Goal: Information Seeking & Learning: Learn about a topic

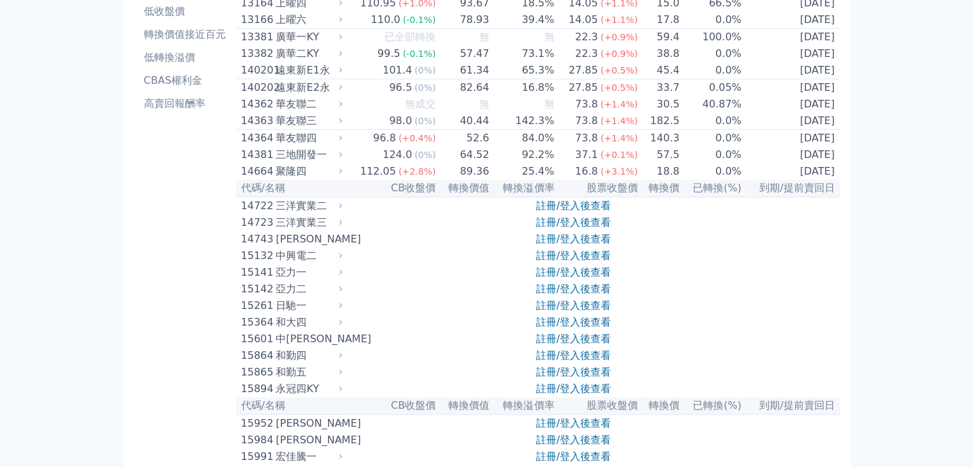
scroll to position [192, 0]
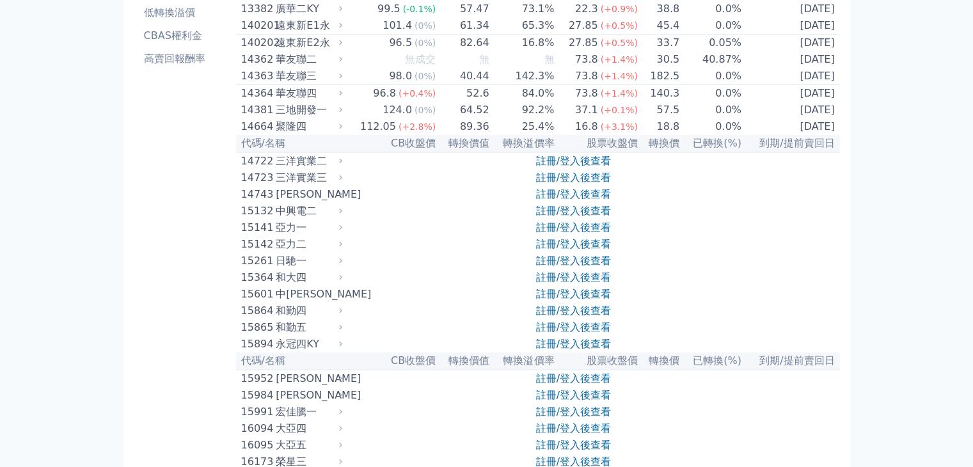
click at [591, 234] on link "註冊/登入後查看" at bounding box center [573, 227] width 75 height 12
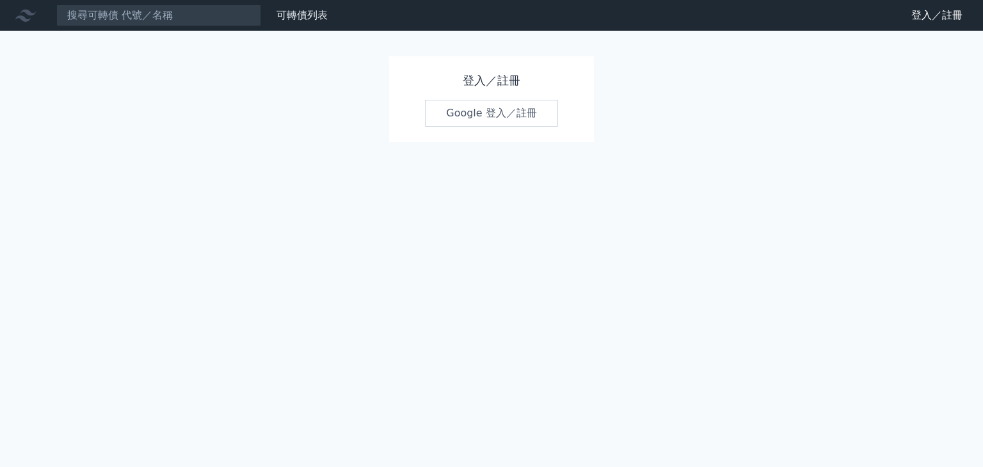
click at [489, 119] on link "Google 登入／註冊" at bounding box center [491, 113] width 133 height 27
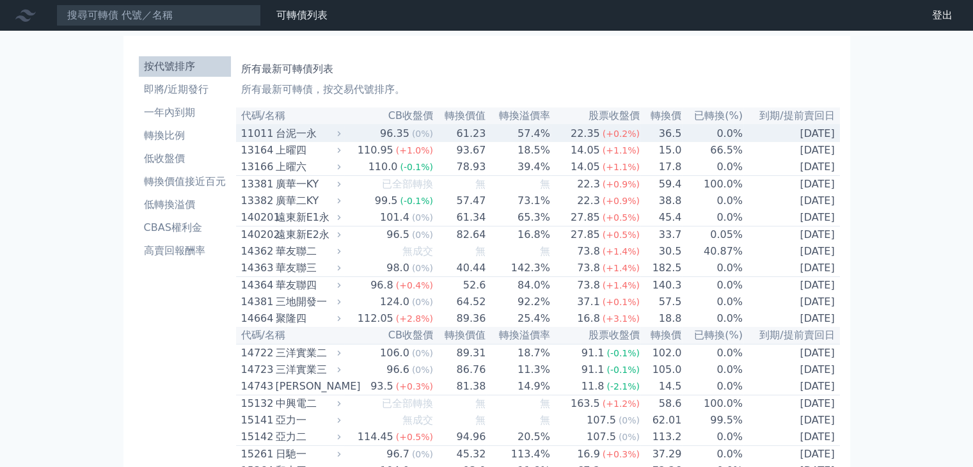
click at [351, 136] on td "96.35 (0%)" at bounding box center [389, 133] width 90 height 17
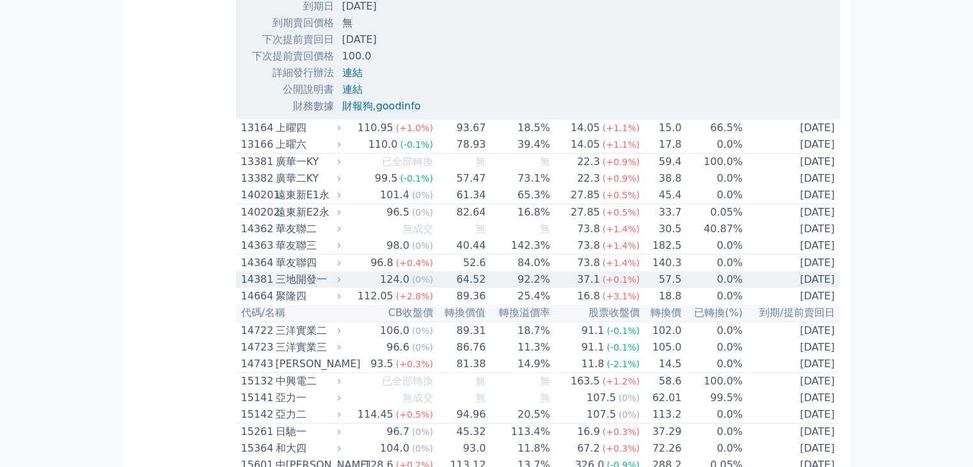
scroll to position [320, 0]
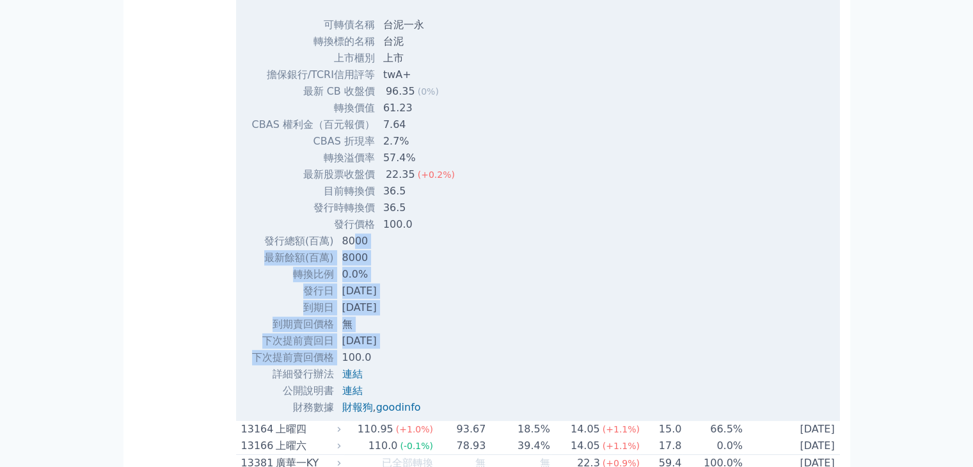
drag, startPoint x: 352, startPoint y: 249, endPoint x: 335, endPoint y: 356, distance: 108.2
click at [335, 356] on tbody "發行總額(百萬) 8000 最新餘額(百萬) 8000 轉換比例 0.0% 發行日 [DATE] 到期日 [DATE] 到期賣回價格 無 100.0 ," at bounding box center [341, 324] width 180 height 183
click at [335, 356] on td "100.0" at bounding box center [383, 357] width 97 height 17
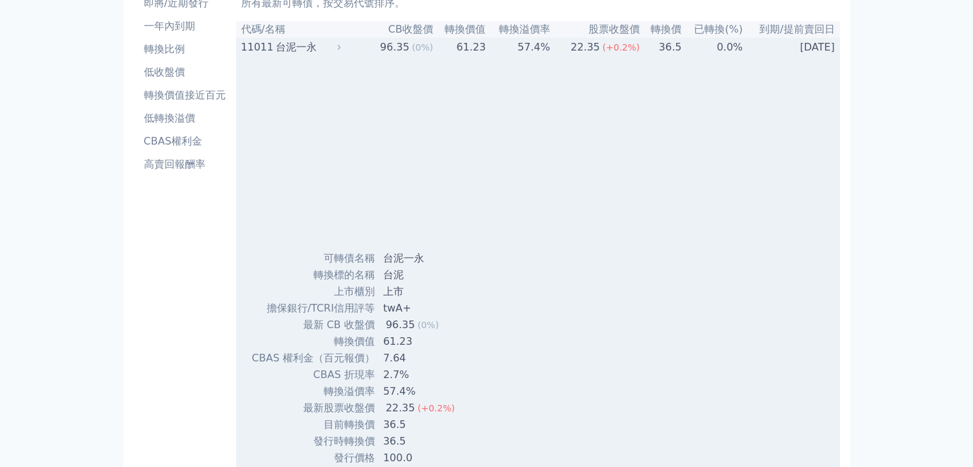
scroll to position [192, 0]
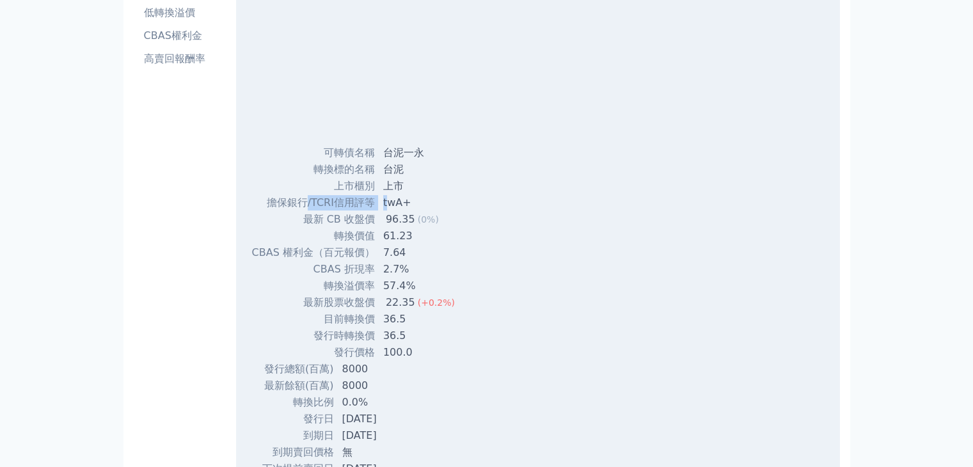
drag, startPoint x: 305, startPoint y: 208, endPoint x: 383, endPoint y: 206, distance: 78.7
click at [383, 206] on tr "擔保銀行/TCRI信用評等 twA+" at bounding box center [358, 202] width 214 height 17
drag, startPoint x: 420, startPoint y: 204, endPoint x: 377, endPoint y: 198, distance: 43.3
click at [377, 198] on td "twA+" at bounding box center [421, 202] width 90 height 17
click at [453, 211] on td "twA+" at bounding box center [421, 202] width 90 height 17
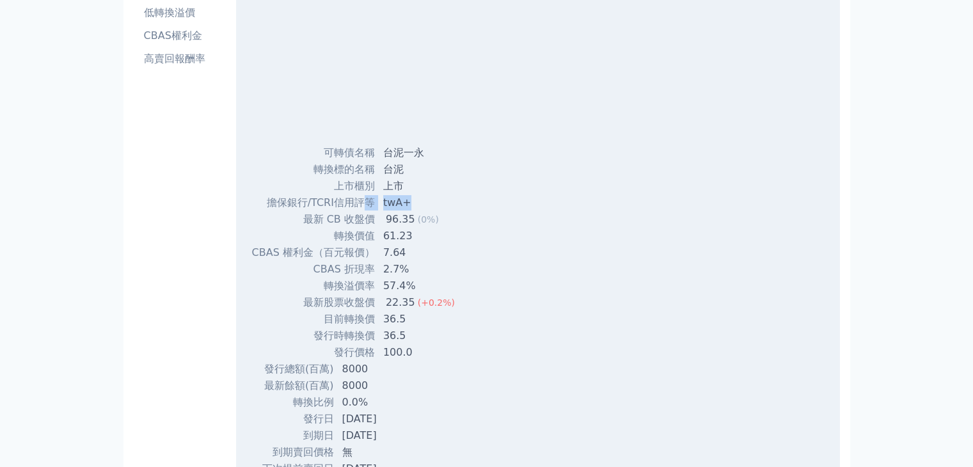
drag, startPoint x: 366, startPoint y: 209, endPoint x: 422, endPoint y: 212, distance: 55.8
click at [416, 211] on tr "擔保銀行/TCRI信用評等 twA+" at bounding box center [358, 202] width 214 height 17
click at [440, 211] on td "twA+" at bounding box center [421, 202] width 90 height 17
click at [401, 203] on td "twA+" at bounding box center [421, 202] width 90 height 17
drag, startPoint x: 380, startPoint y: 207, endPoint x: 417, endPoint y: 204, distance: 37.2
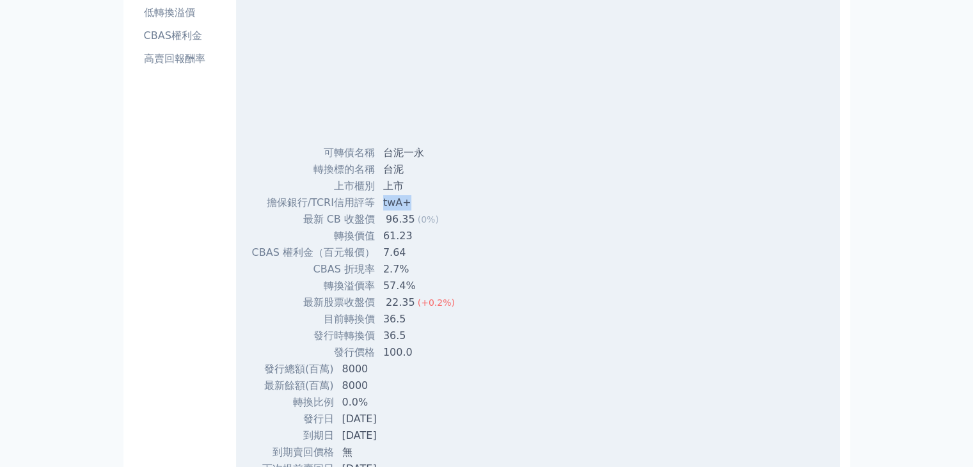
click at [417, 204] on td "twA+" at bounding box center [421, 202] width 90 height 17
click at [439, 200] on td "twA+" at bounding box center [421, 202] width 90 height 17
drag, startPoint x: 417, startPoint y: 200, endPoint x: 370, endPoint y: 198, distance: 47.4
click at [370, 198] on tr "擔保銀行/TCRI信用評等 twA+" at bounding box center [358, 202] width 214 height 17
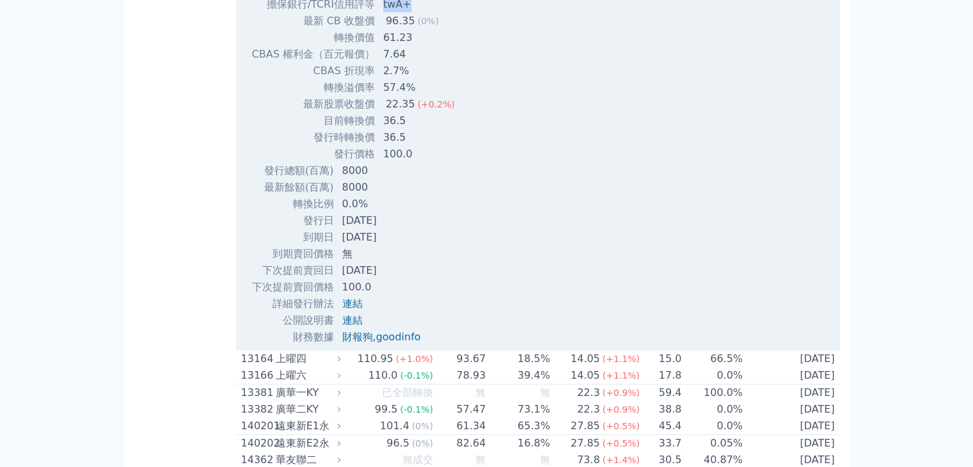
scroll to position [640, 0]
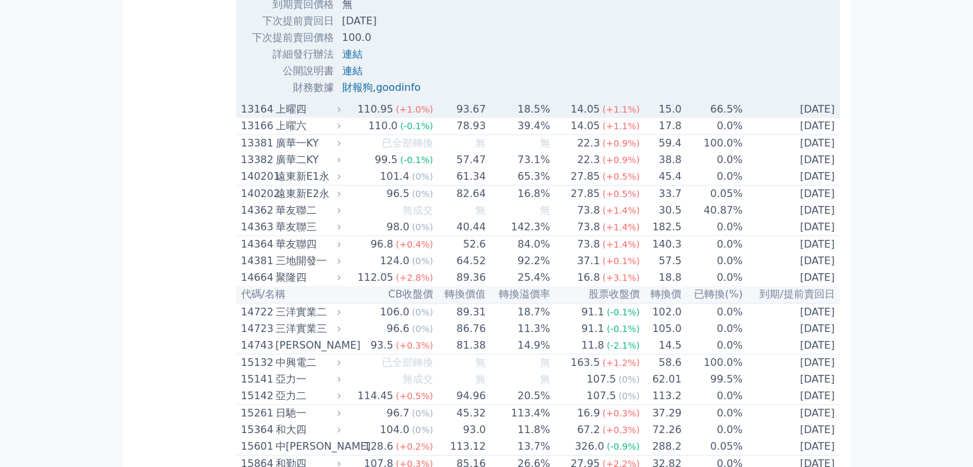
click at [340, 113] on icon at bounding box center [339, 109] width 8 height 8
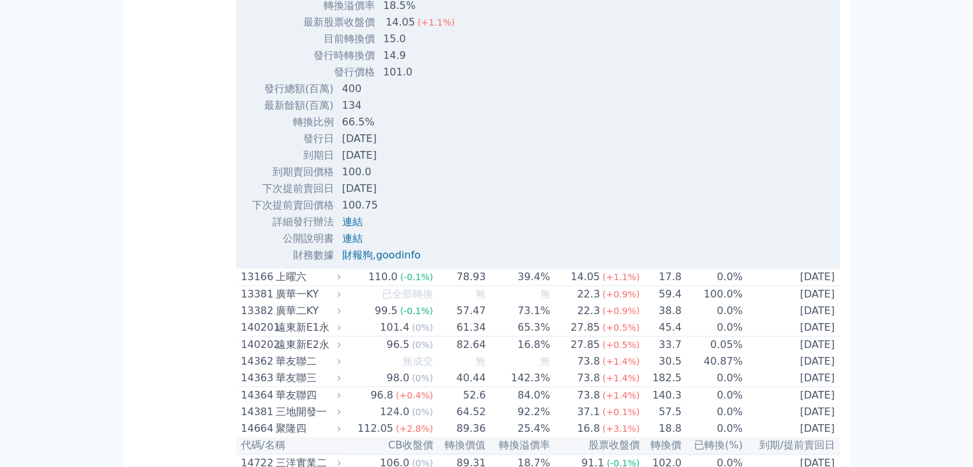
scroll to position [832, 0]
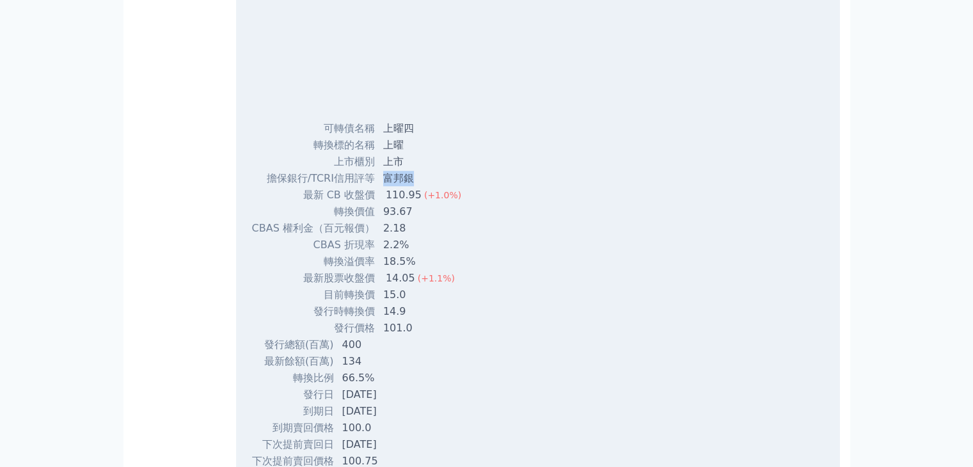
drag, startPoint x: 380, startPoint y: 180, endPoint x: 410, endPoint y: 180, distance: 30.1
click at [410, 180] on td "富邦銀" at bounding box center [424, 178] width 96 height 17
click at [417, 187] on td "富邦銀" at bounding box center [424, 178] width 96 height 17
drag, startPoint x: 412, startPoint y: 182, endPoint x: 383, endPoint y: 186, distance: 29.7
click at [383, 187] on td "富邦銀" at bounding box center [424, 178] width 96 height 17
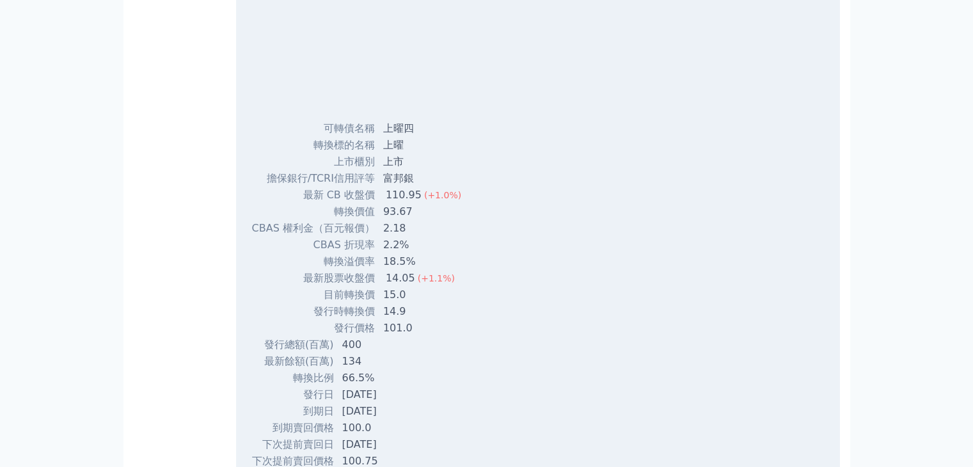
click at [340, 180] on td "擔保銀行/TCRI信用評等" at bounding box center [313, 178] width 124 height 17
drag, startPoint x: 382, startPoint y: 183, endPoint x: 411, endPoint y: 184, distance: 28.8
click at [409, 181] on td "富邦銀" at bounding box center [424, 178] width 96 height 17
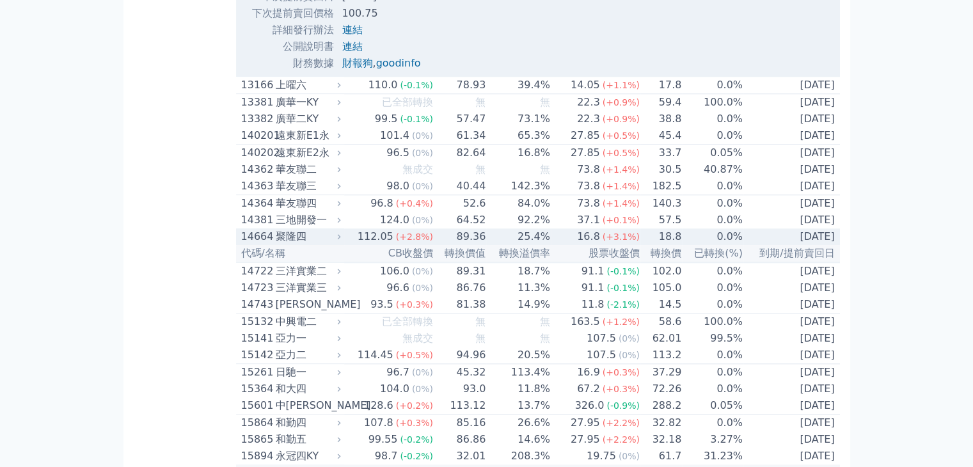
scroll to position [1216, 0]
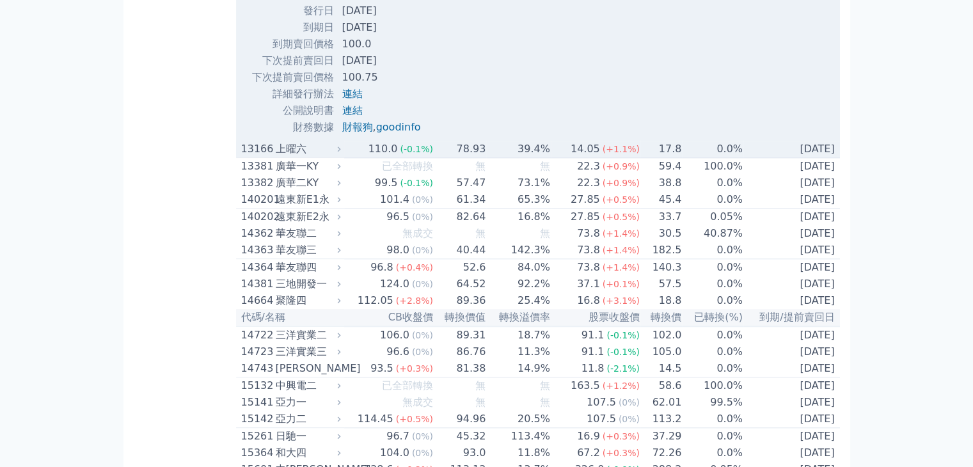
click at [342, 153] on icon at bounding box center [339, 149] width 8 height 8
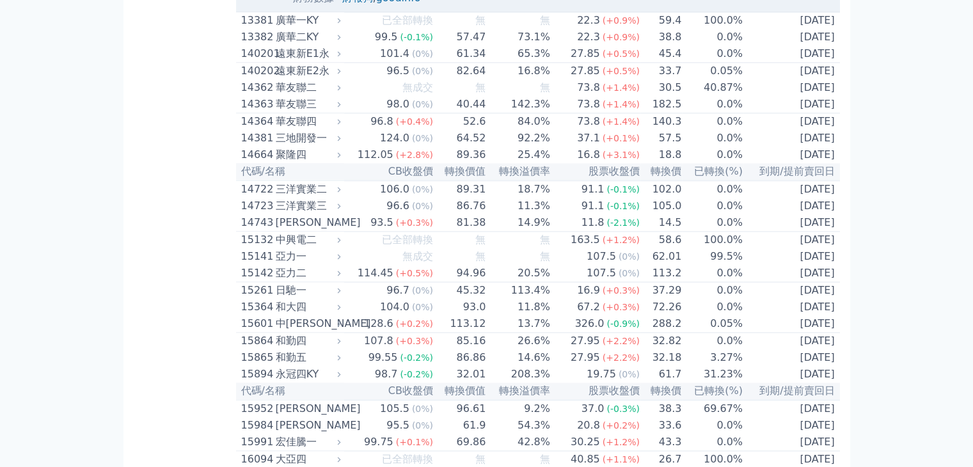
scroll to position [1855, 0]
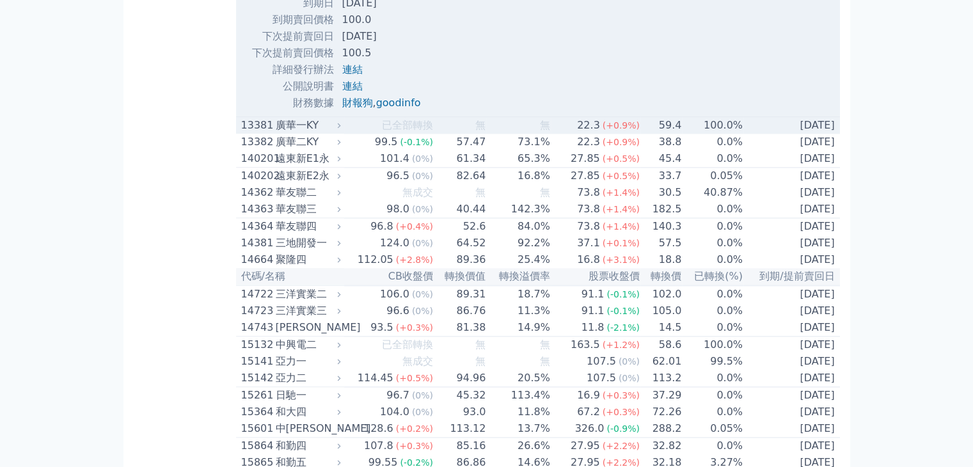
click at [338, 127] on div "廣華一KY" at bounding box center [307, 125] width 63 height 15
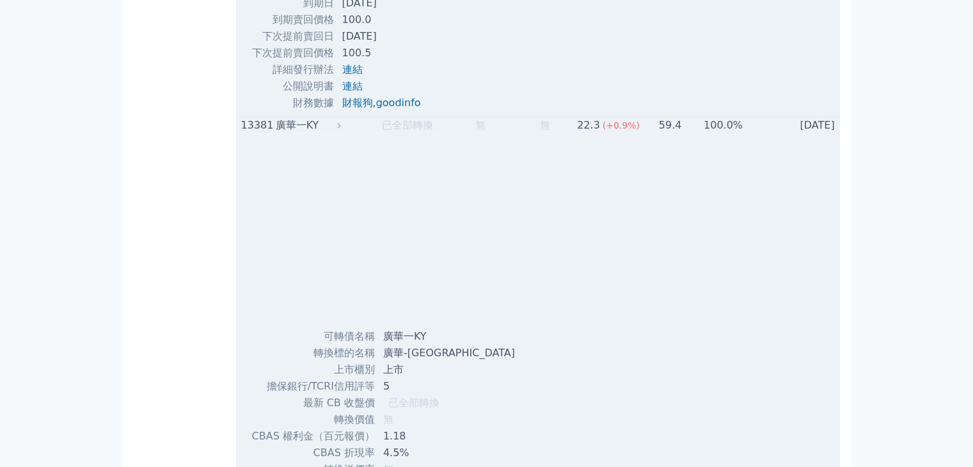
click at [397, 445] on td "4.5%" at bounding box center [451, 453] width 150 height 17
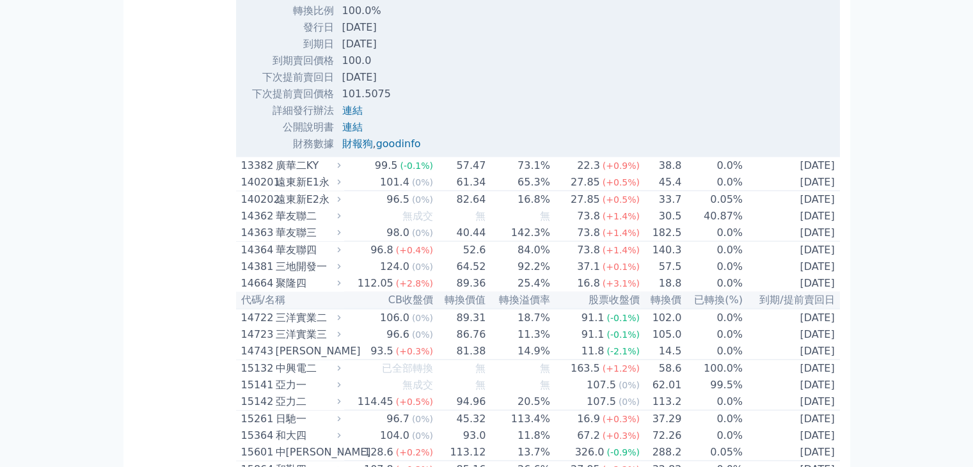
scroll to position [2367, 0]
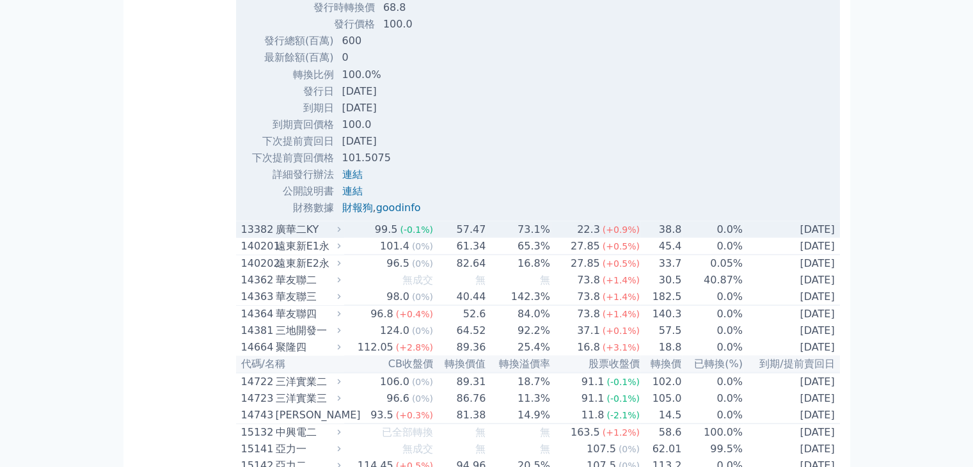
click at [343, 233] on icon at bounding box center [339, 229] width 8 height 8
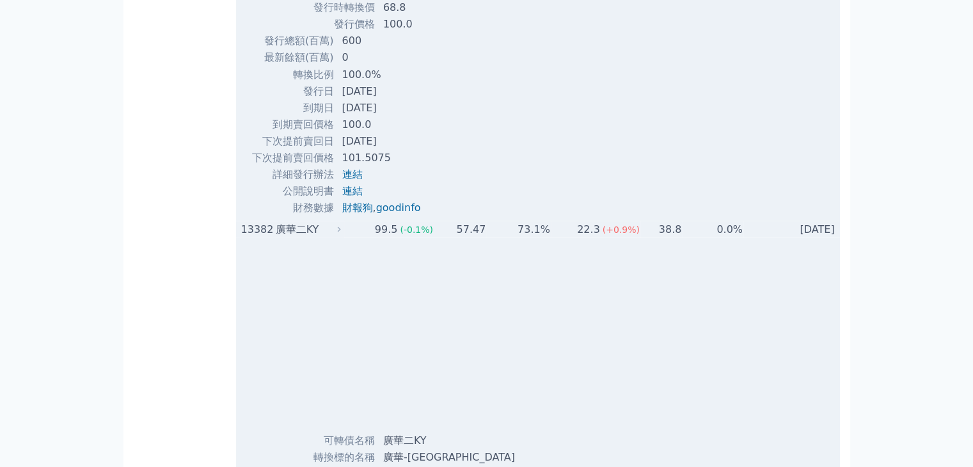
scroll to position [2751, 0]
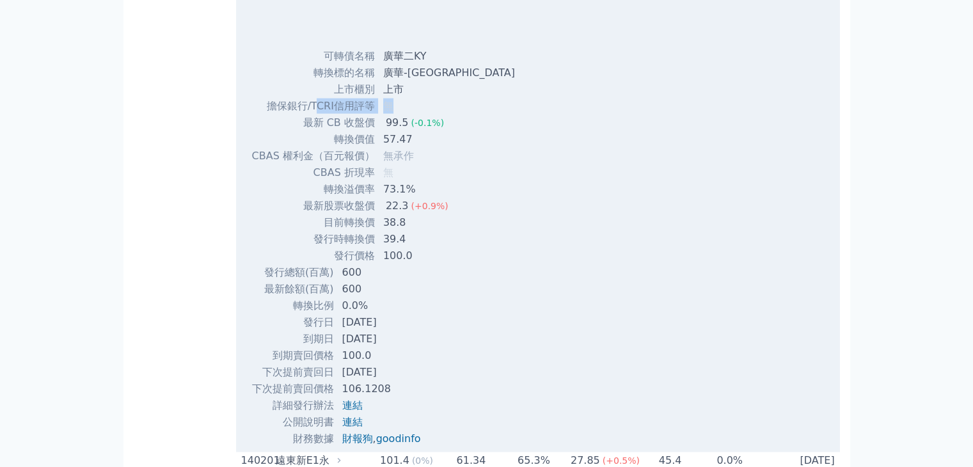
drag, startPoint x: 317, startPoint y: 117, endPoint x: 390, endPoint y: 107, distance: 73.6
click at [390, 107] on tr "擔保銀行/TCRI信用評等 無" at bounding box center [388, 106] width 274 height 17
click at [414, 115] on td "無" at bounding box center [451, 106] width 150 height 17
drag, startPoint x: 312, startPoint y: 112, endPoint x: 397, endPoint y: 118, distance: 85.3
click at [397, 115] on tr "擔保銀行/TCRI信用評等 無" at bounding box center [388, 106] width 274 height 17
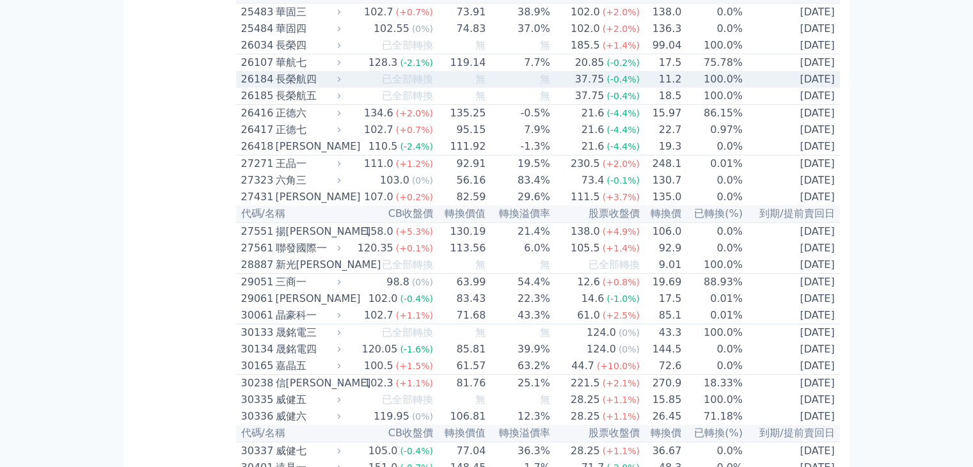
scroll to position [4606, 0]
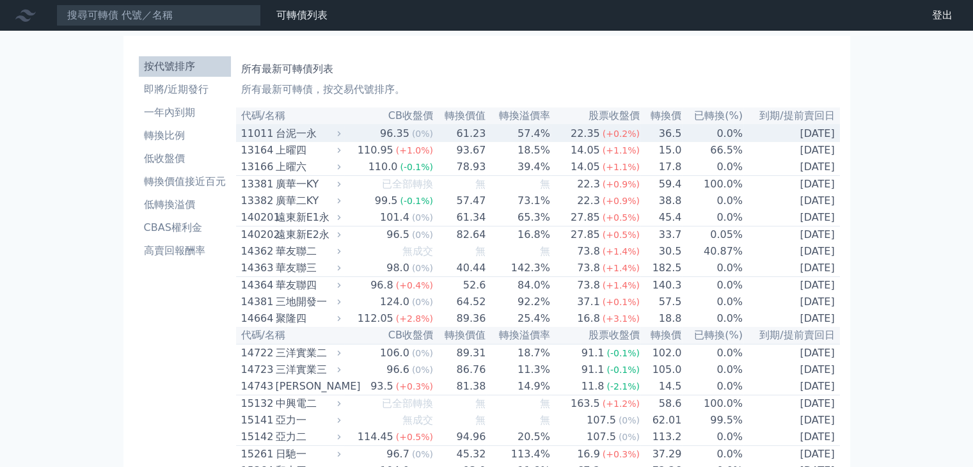
click at [338, 131] on div "台泥一永" at bounding box center [307, 133] width 63 height 15
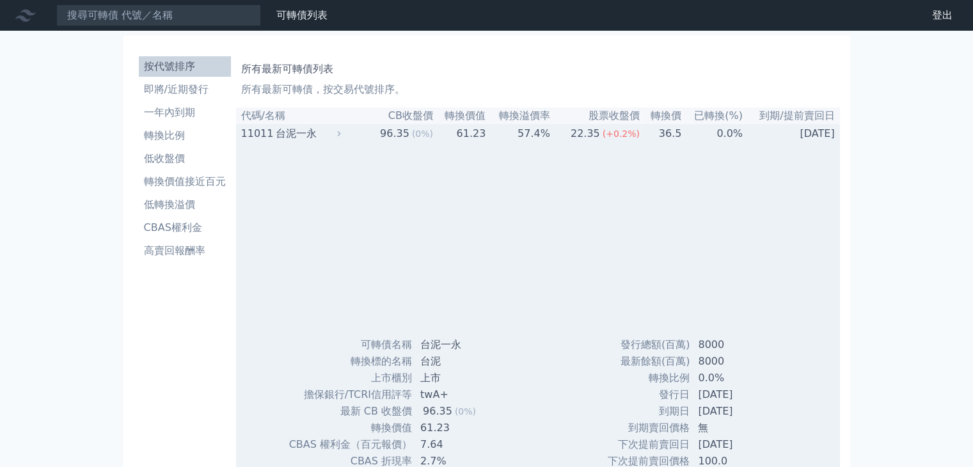
click at [341, 136] on icon at bounding box center [339, 133] width 8 height 8
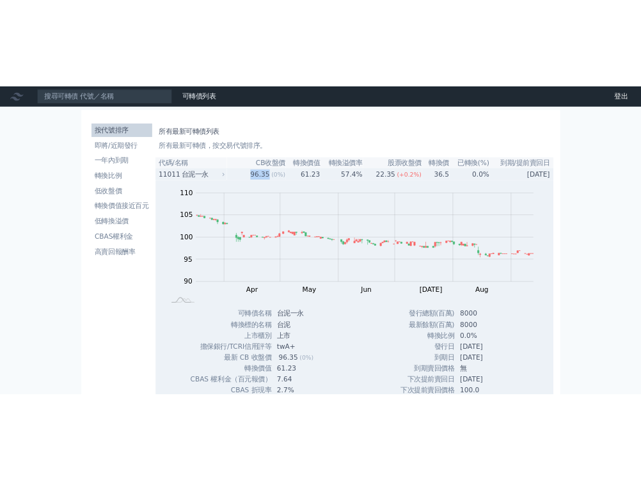
scroll to position [256, 0]
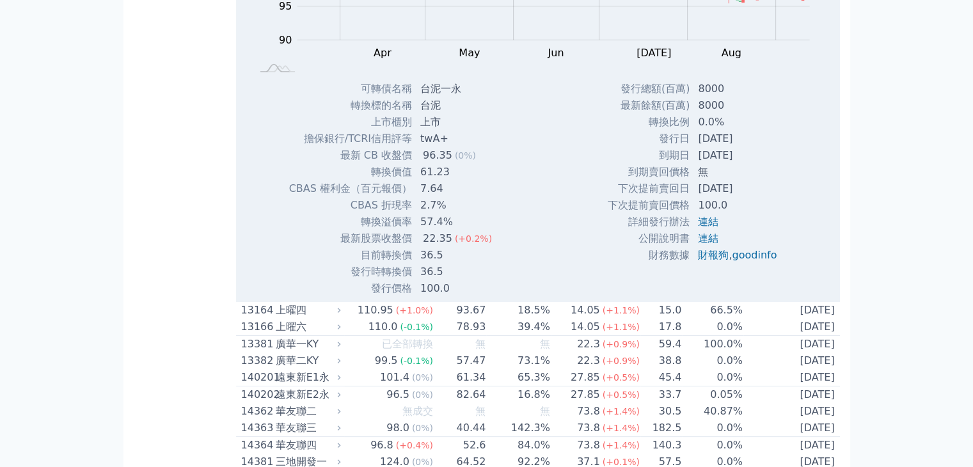
click at [381, 140] on td "擔保銀行/TCRI信用評等" at bounding box center [351, 139] width 124 height 17
click at [381, 141] on td "擔保銀行/TCRI信用評等" at bounding box center [351, 139] width 124 height 17
click at [382, 142] on td "擔保銀行/TCRI信用評等" at bounding box center [351, 139] width 124 height 17
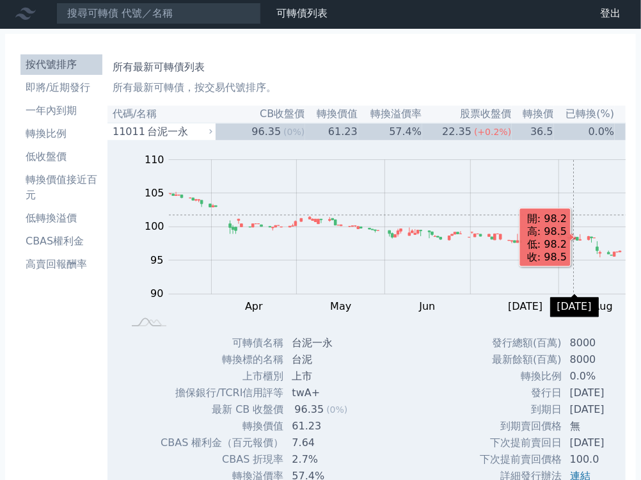
scroll to position [0, 0]
